Goal: Task Accomplishment & Management: Manage account settings

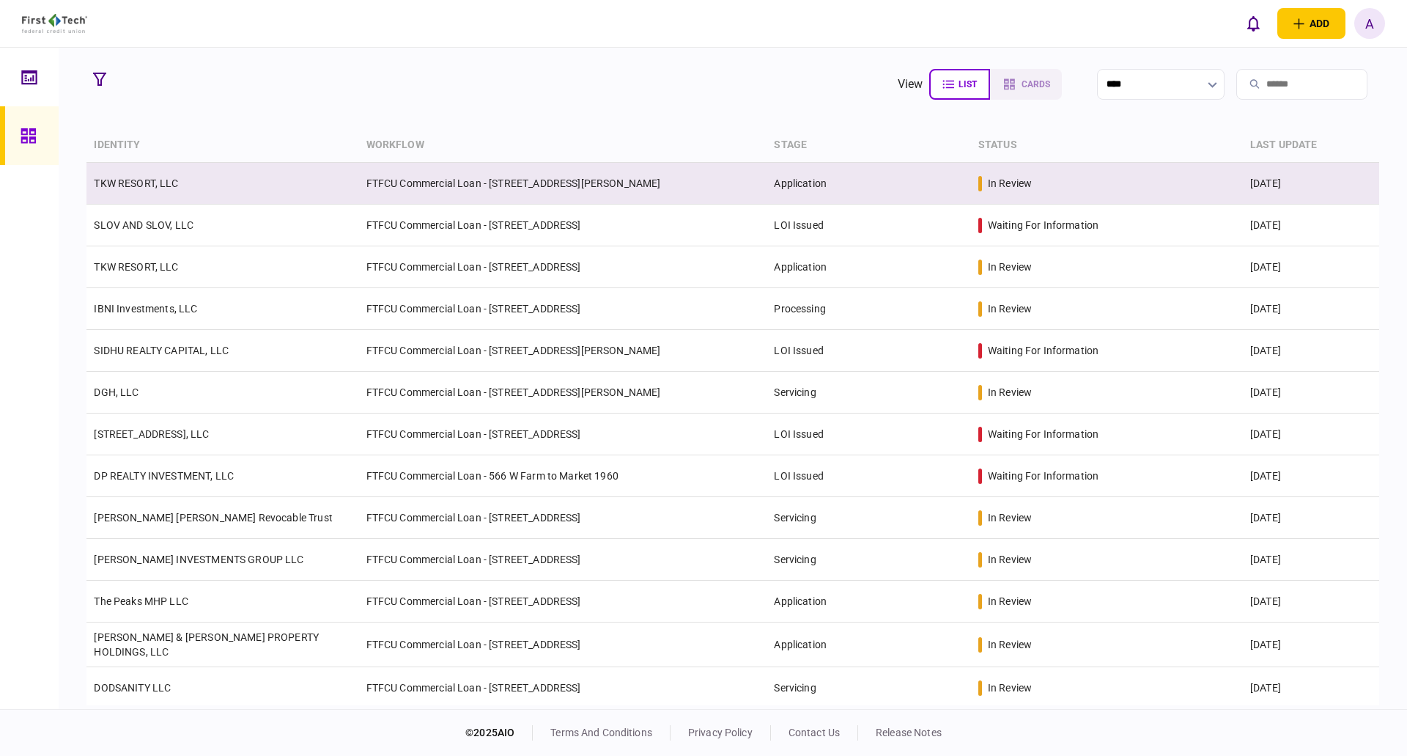
click at [139, 182] on link "TKW RESORT, LLC" at bounding box center [136, 183] width 84 height 12
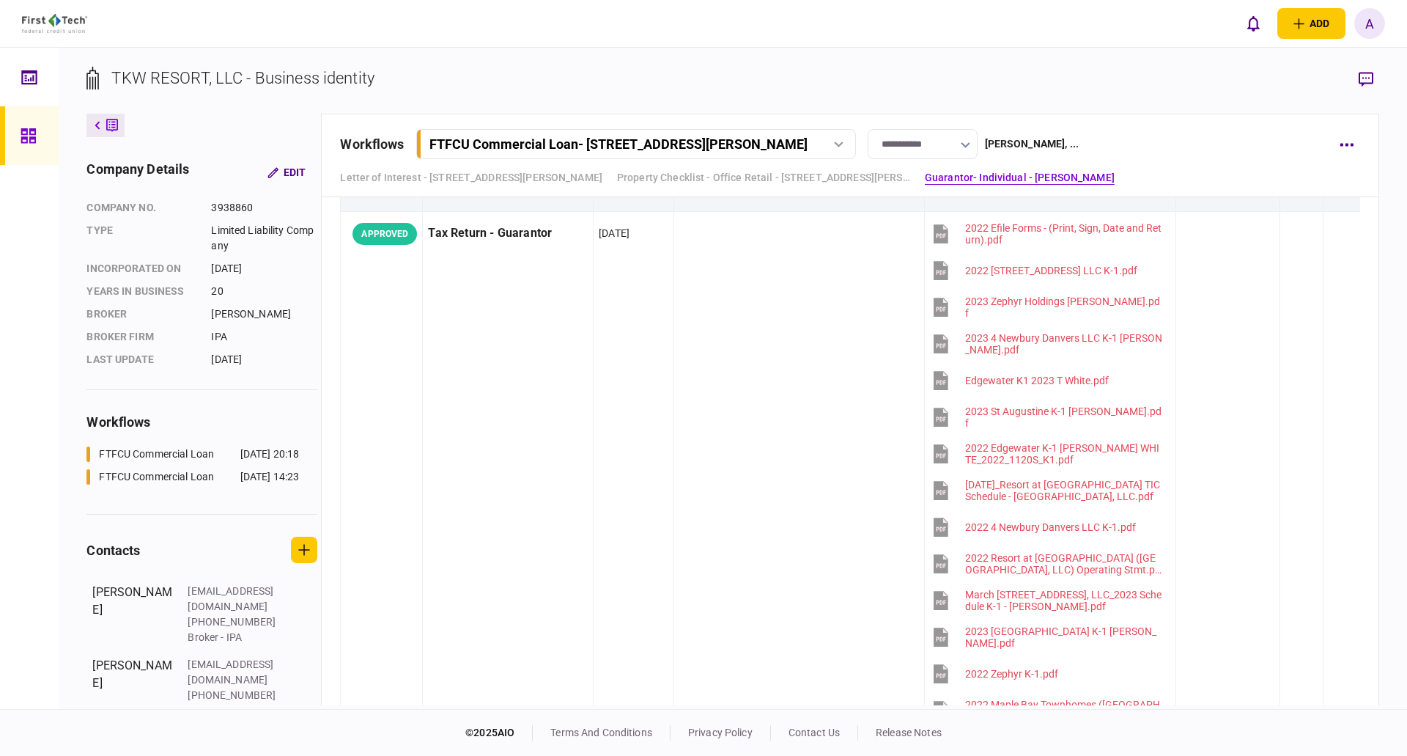
scroll to position [2419, 0]
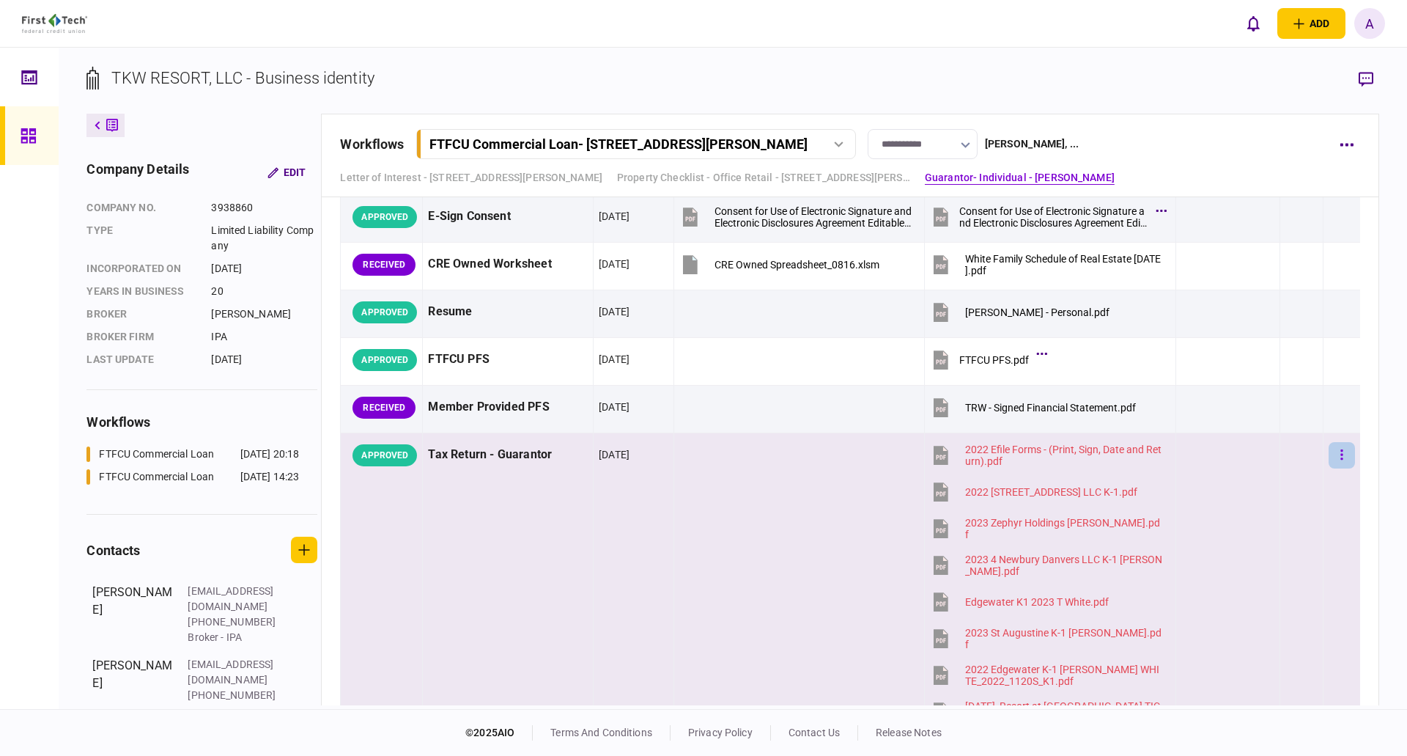
click at [1341, 453] on icon "button" at bounding box center [1342, 455] width 3 height 14
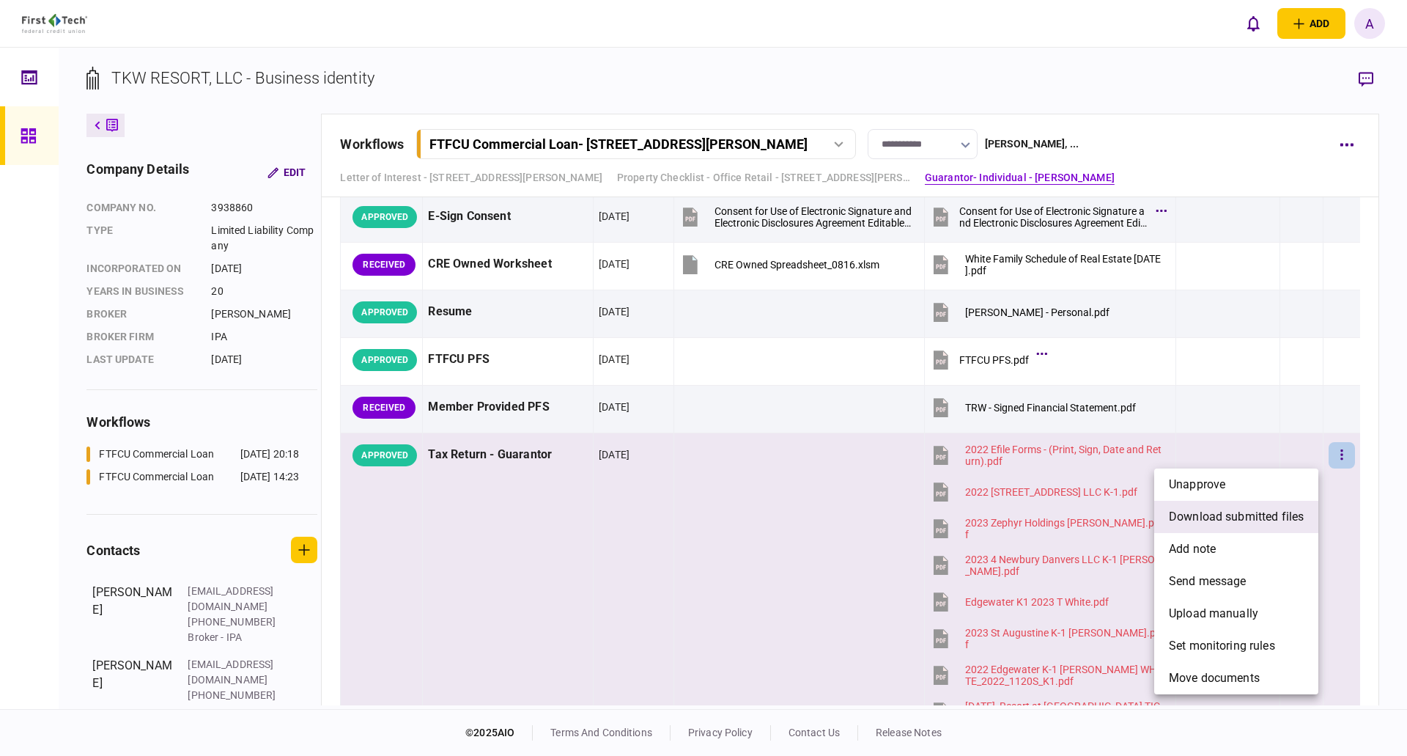
click at [1242, 516] on span "download submitted files" at bounding box center [1236, 517] width 135 height 18
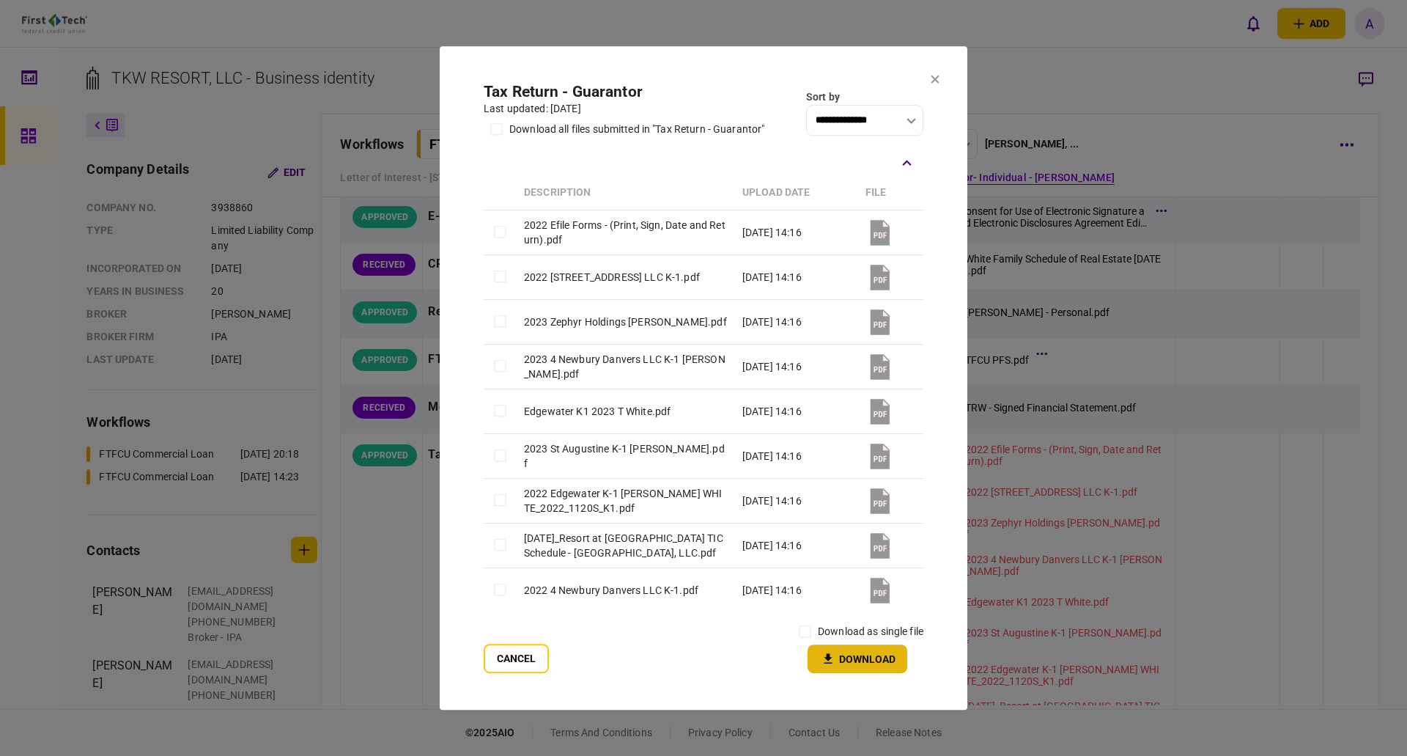
click at [856, 662] on button "Download" at bounding box center [858, 658] width 100 height 29
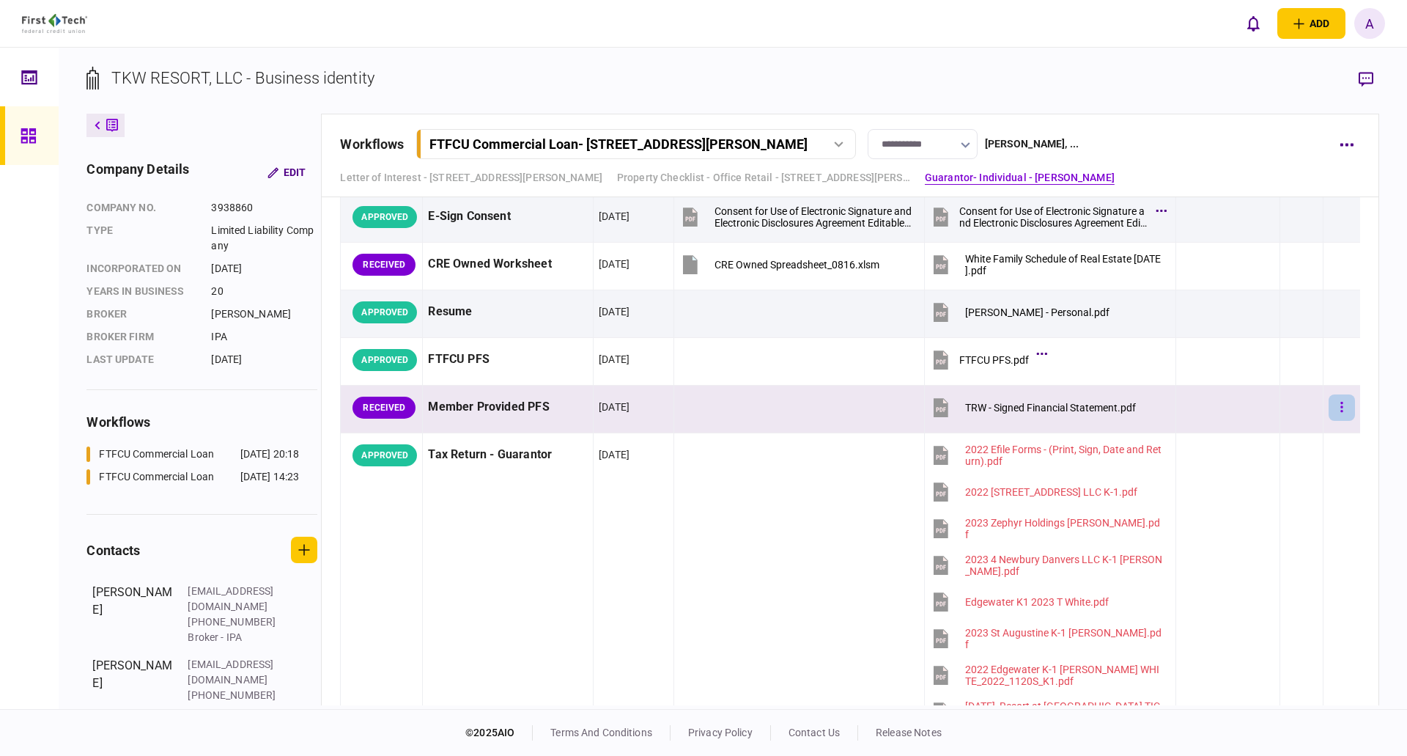
click at [1329, 406] on button "button" at bounding box center [1342, 407] width 26 height 26
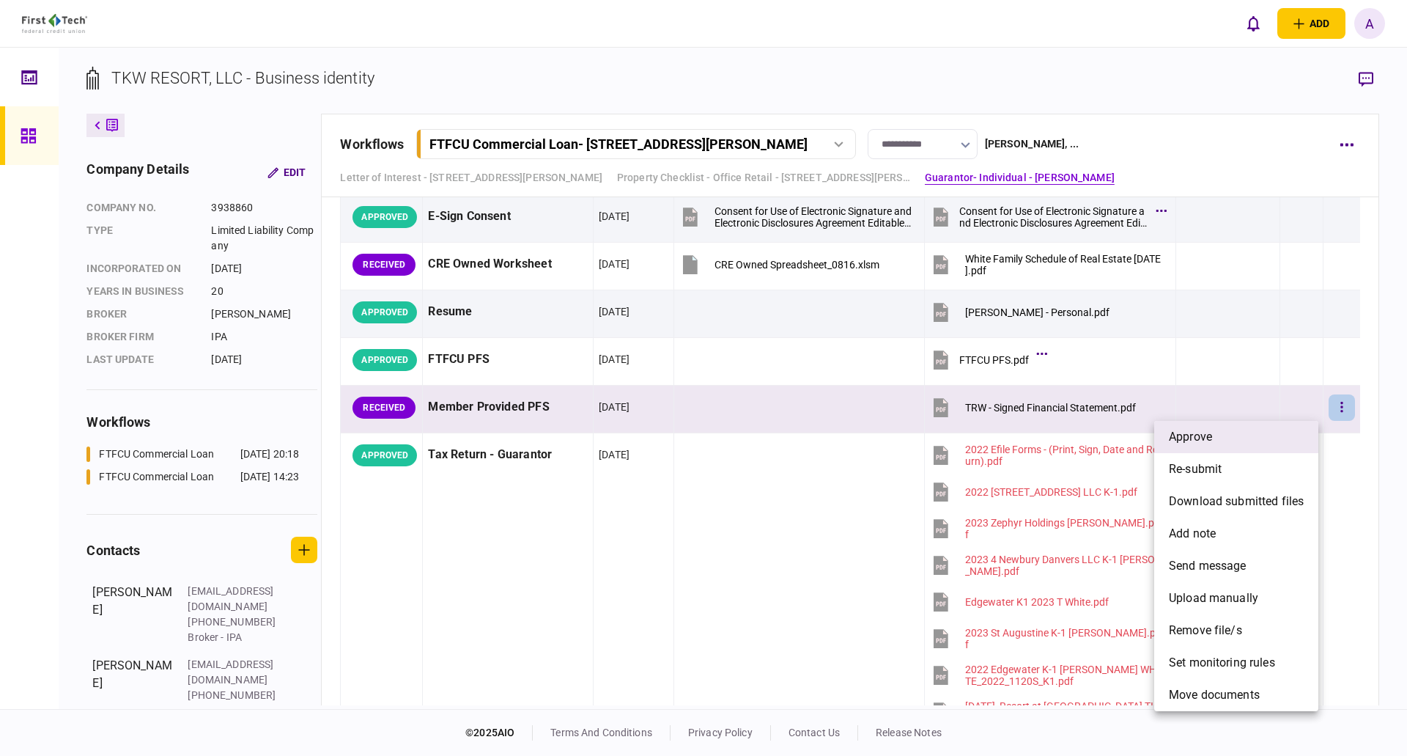
click at [1224, 435] on li "approve" at bounding box center [1236, 437] width 164 height 32
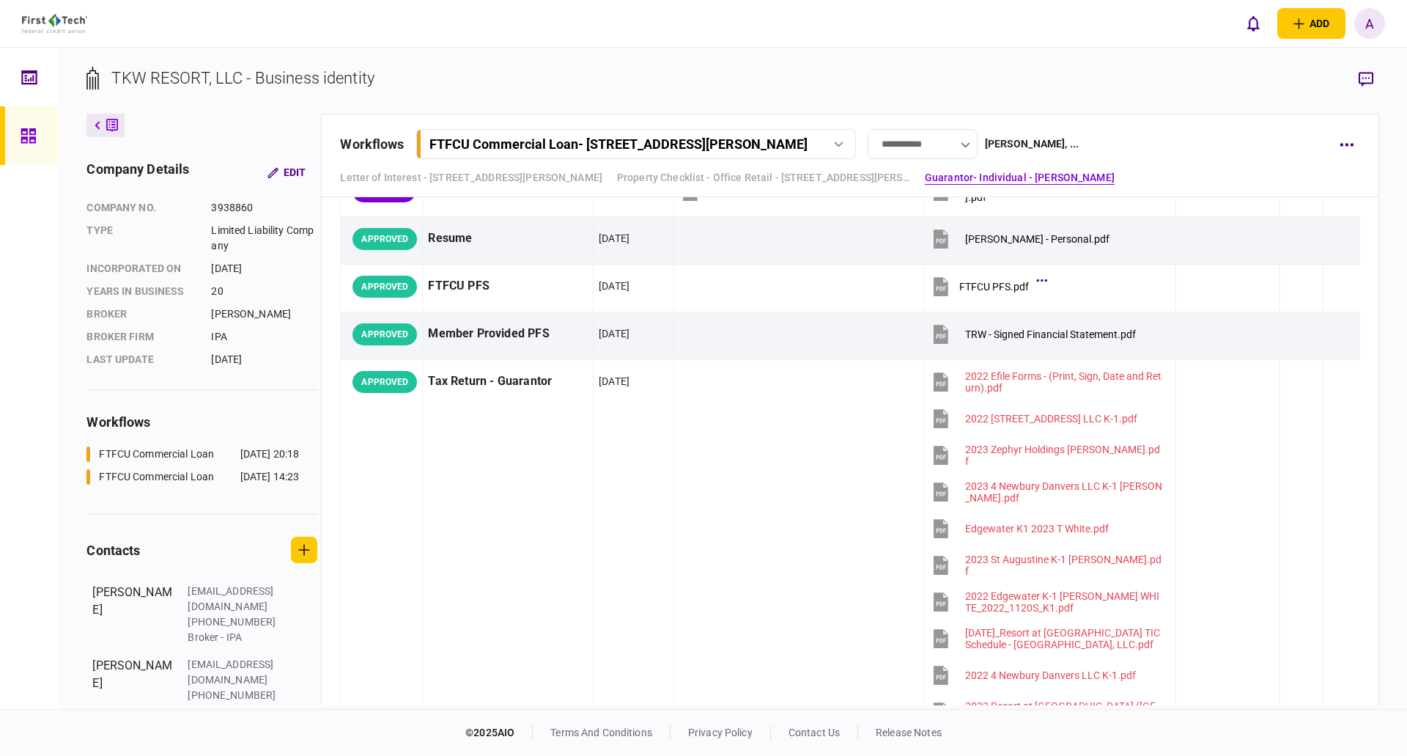
scroll to position [2199, 0]
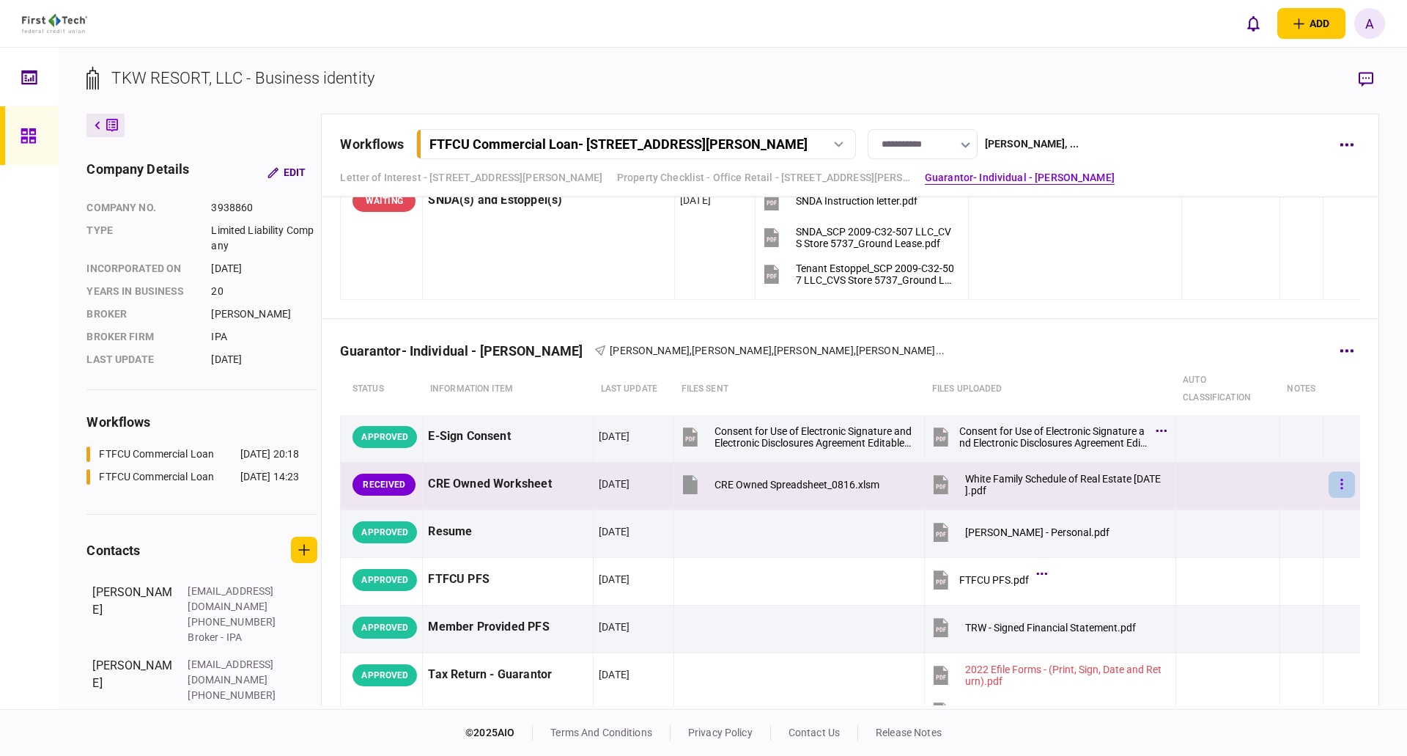
click at [1341, 487] on icon "button" at bounding box center [1342, 484] width 2 height 10
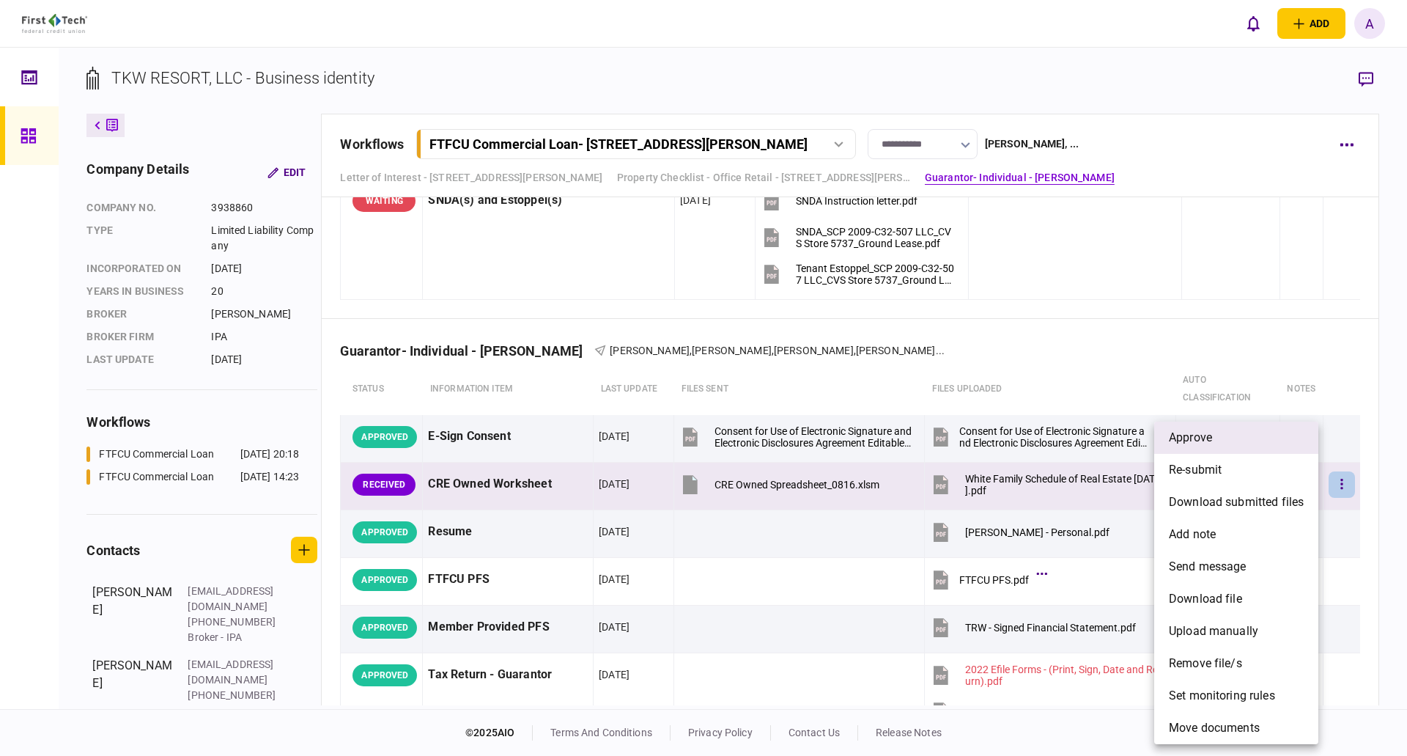
click at [1202, 437] on span "approve" at bounding box center [1190, 438] width 43 height 18
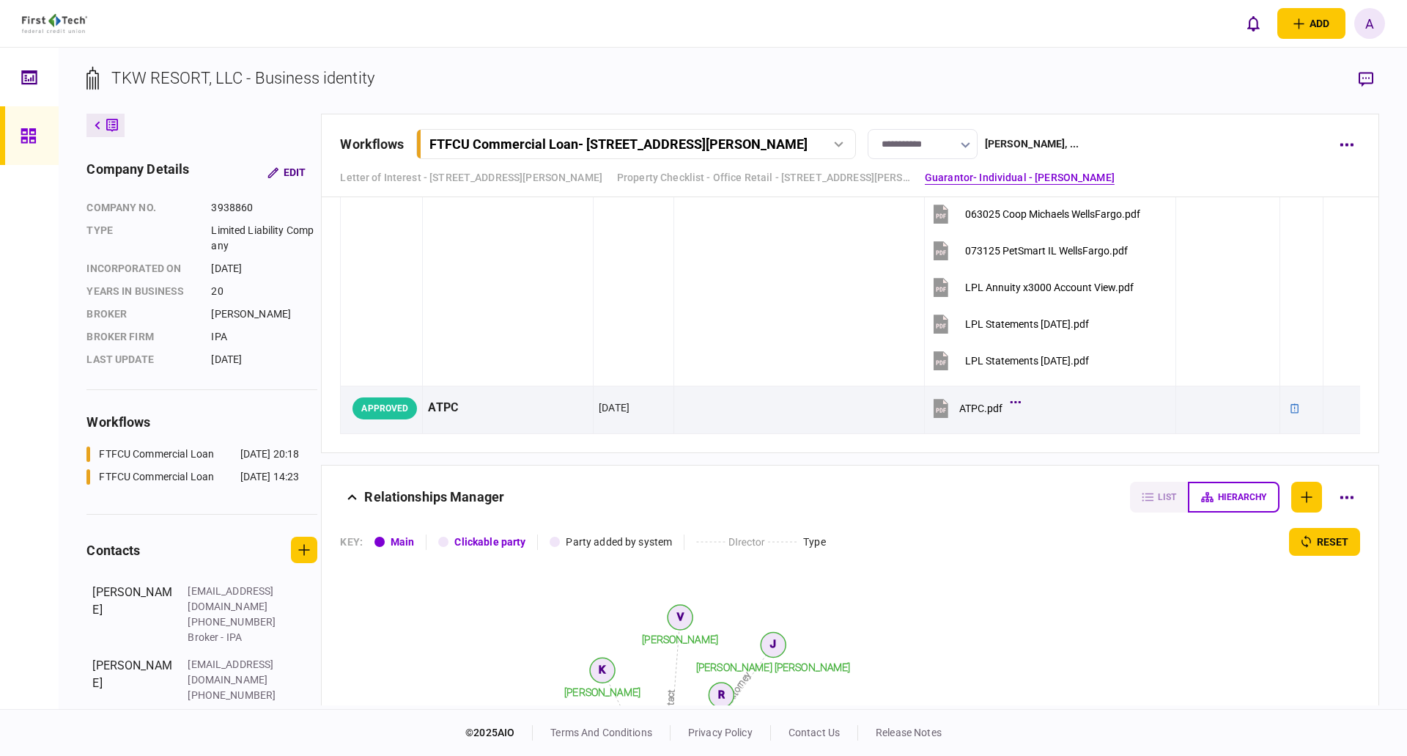
scroll to position [5910, 0]
